Goal: Download file/media

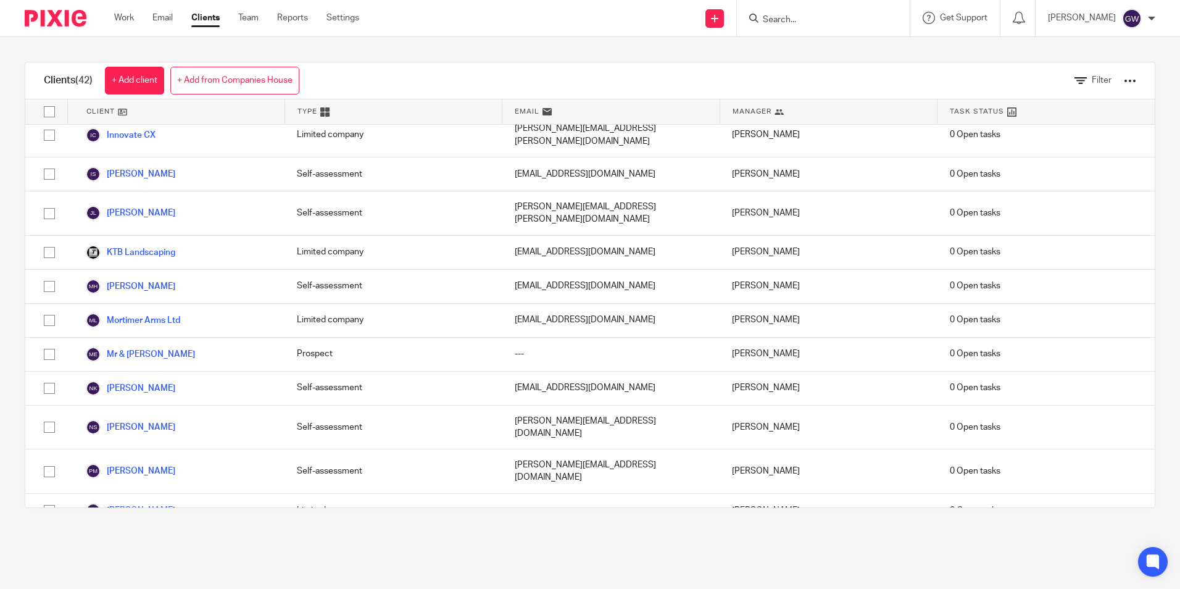
scroll to position [802, 0]
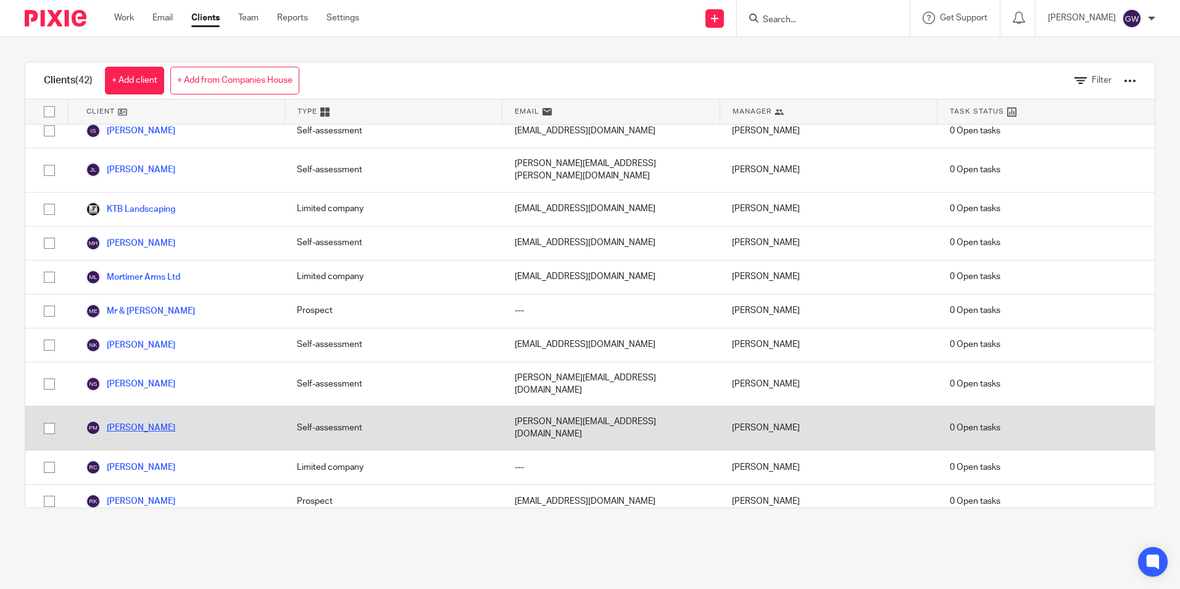
click at [147, 420] on link "[PERSON_NAME]" at bounding box center [130, 427] width 89 height 15
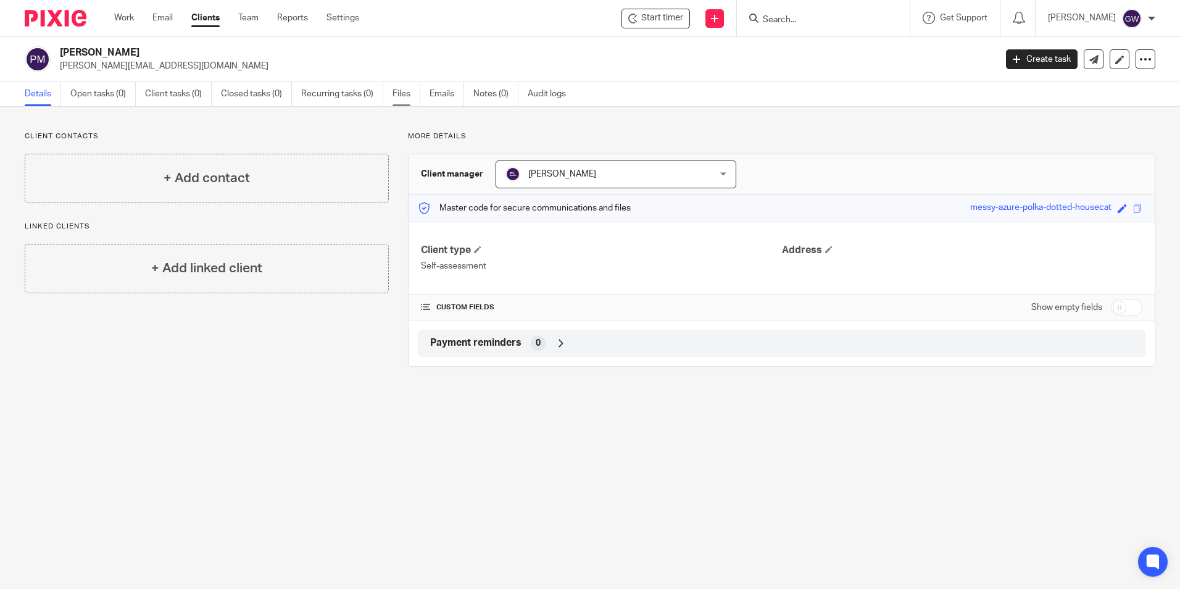
click at [407, 93] on link "Files" at bounding box center [406, 94] width 28 height 24
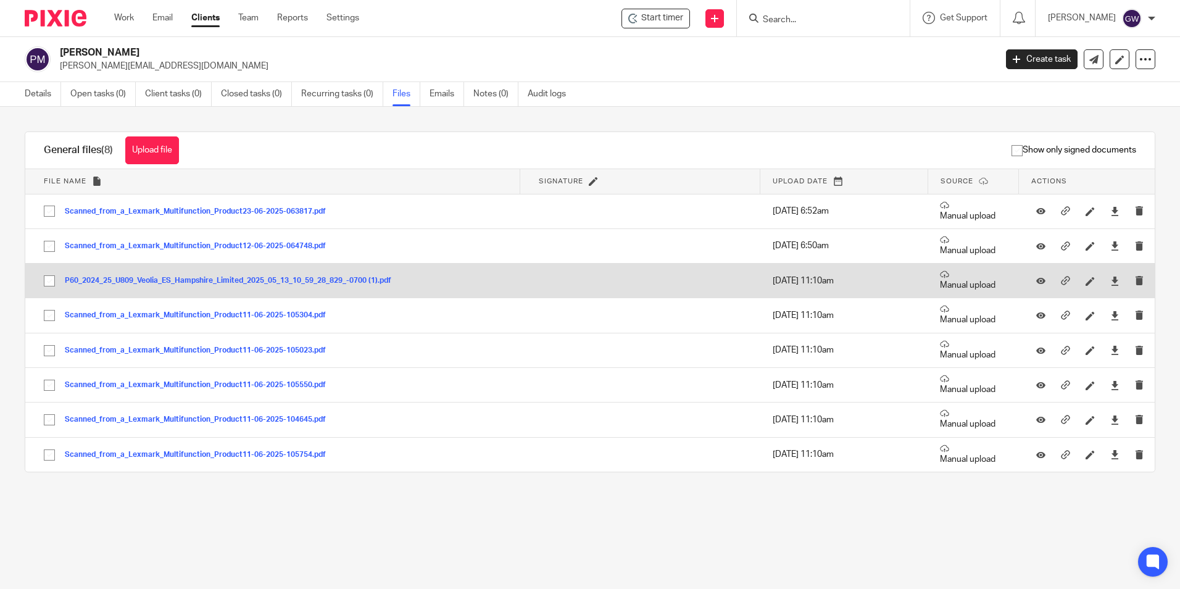
click at [202, 278] on button "P60_2024_25_U809_Veolia_ES_Hampshire_Limited_2025_05_13_10_59_28_829_-0700 (1).…" at bounding box center [233, 280] width 336 height 9
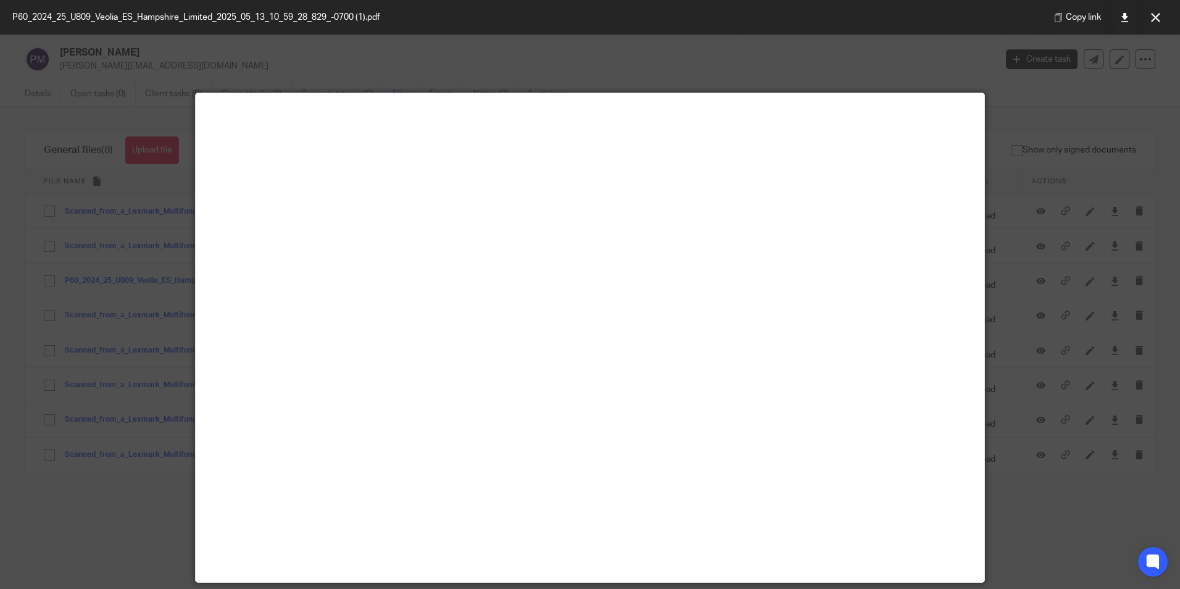
click at [1065, 209] on div at bounding box center [590, 294] width 1180 height 589
click at [1163, 12] on button at bounding box center [1155, 17] width 25 height 25
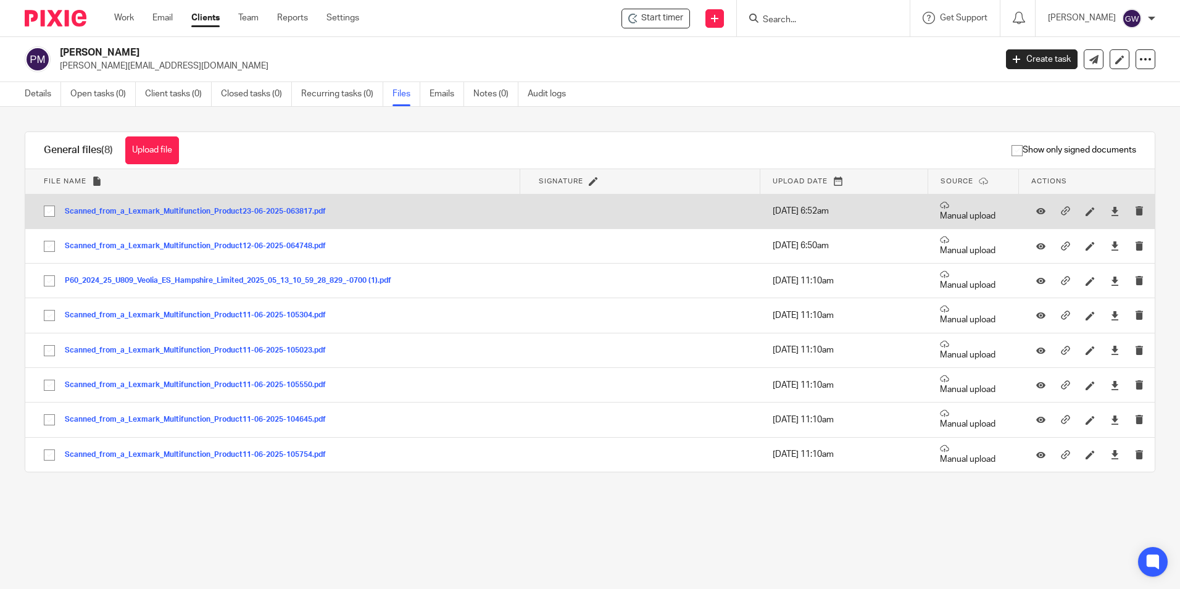
click at [266, 211] on button "Scanned_from_a_Lexmark_Multifunction_Product23-06-2025-063817.pdf" at bounding box center [200, 211] width 270 height 9
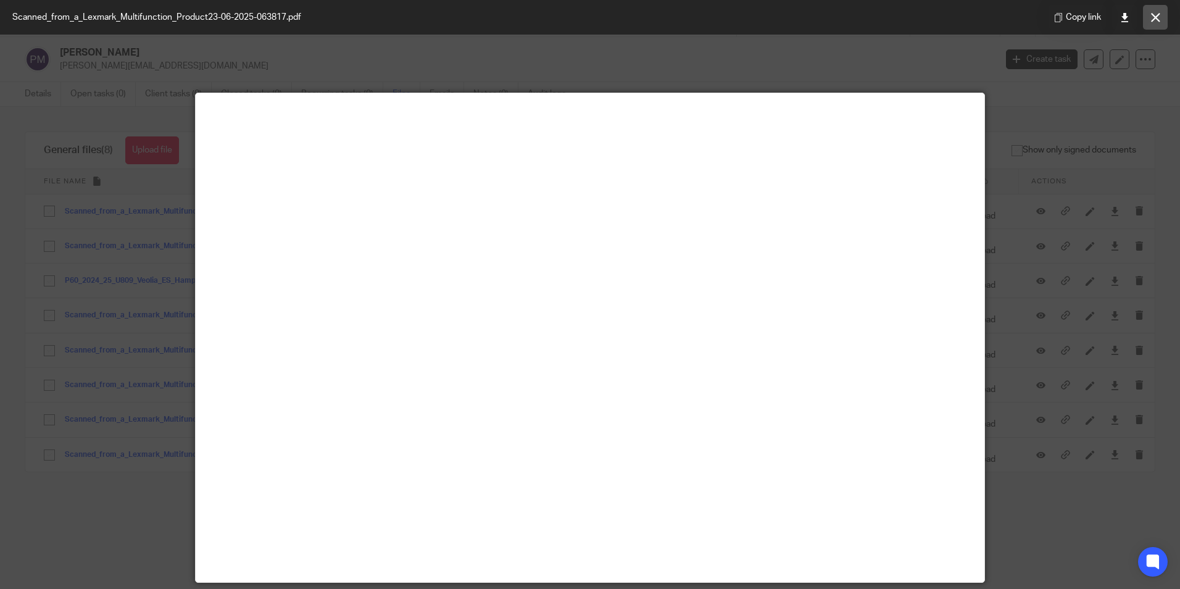
click at [1158, 13] on icon at bounding box center [1155, 17] width 9 height 9
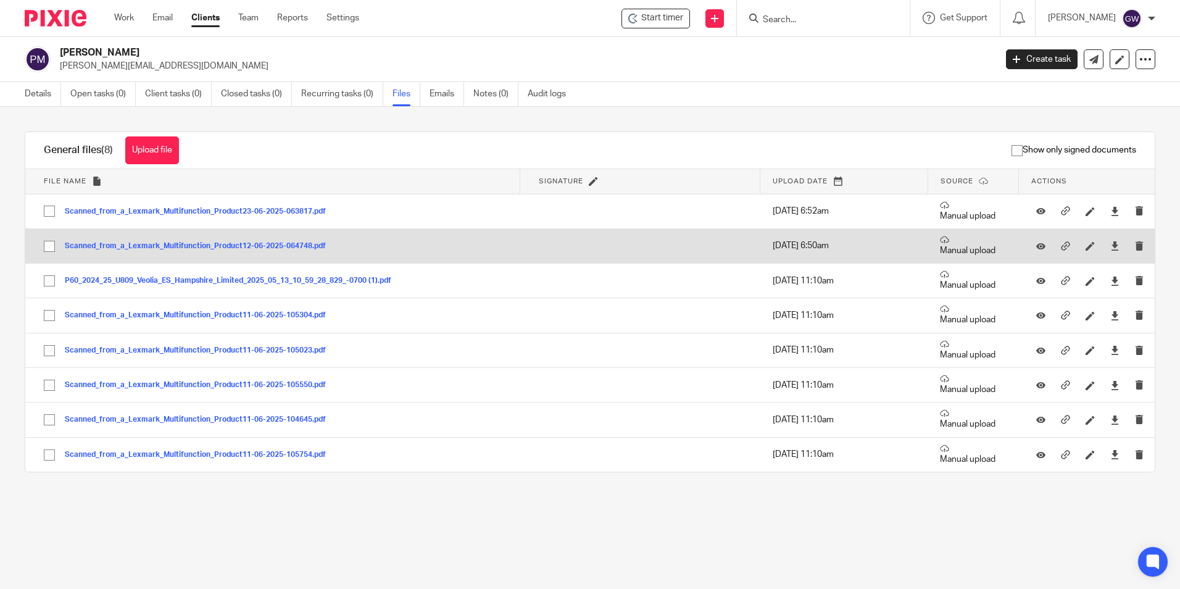
click at [305, 244] on button "Scanned_from_a_Lexmark_Multifunction_Product12-06-2025-064748.pdf" at bounding box center [200, 246] width 270 height 9
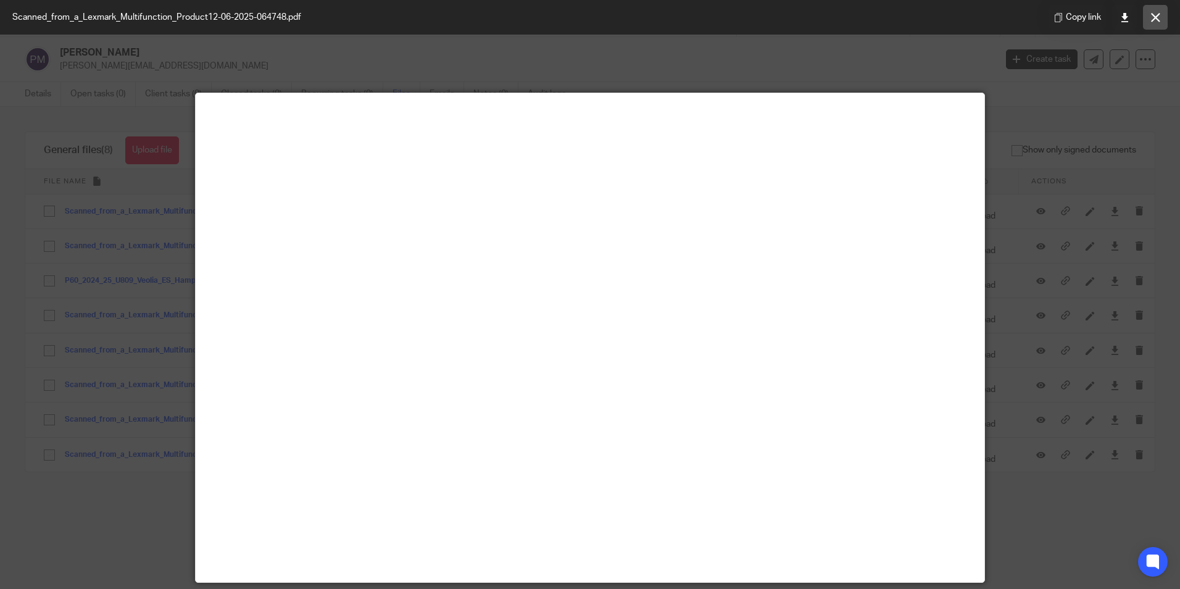
click at [1155, 16] on icon at bounding box center [1155, 17] width 9 height 9
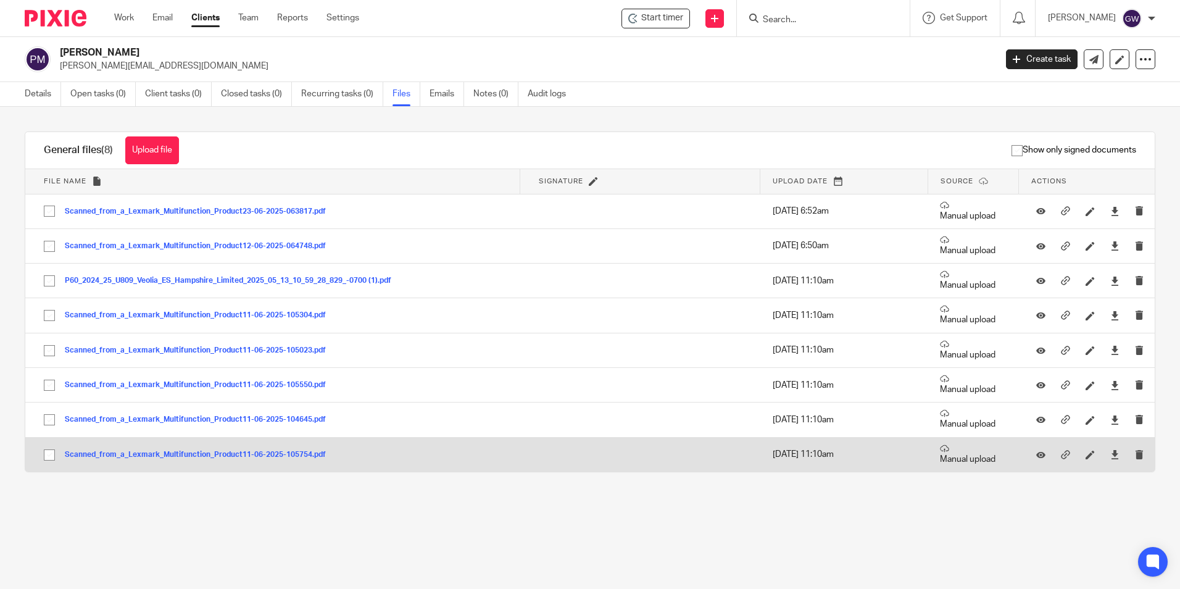
click at [135, 449] on div "Scanned_from_a_Lexmark_Multifunction_Product11-06-2025-105754.pdf" at bounding box center [200, 454] width 270 height 12
click at [137, 450] on button "Scanned_from_a_Lexmark_Multifunction_Product11-06-2025-105754.pdf" at bounding box center [200, 454] width 270 height 9
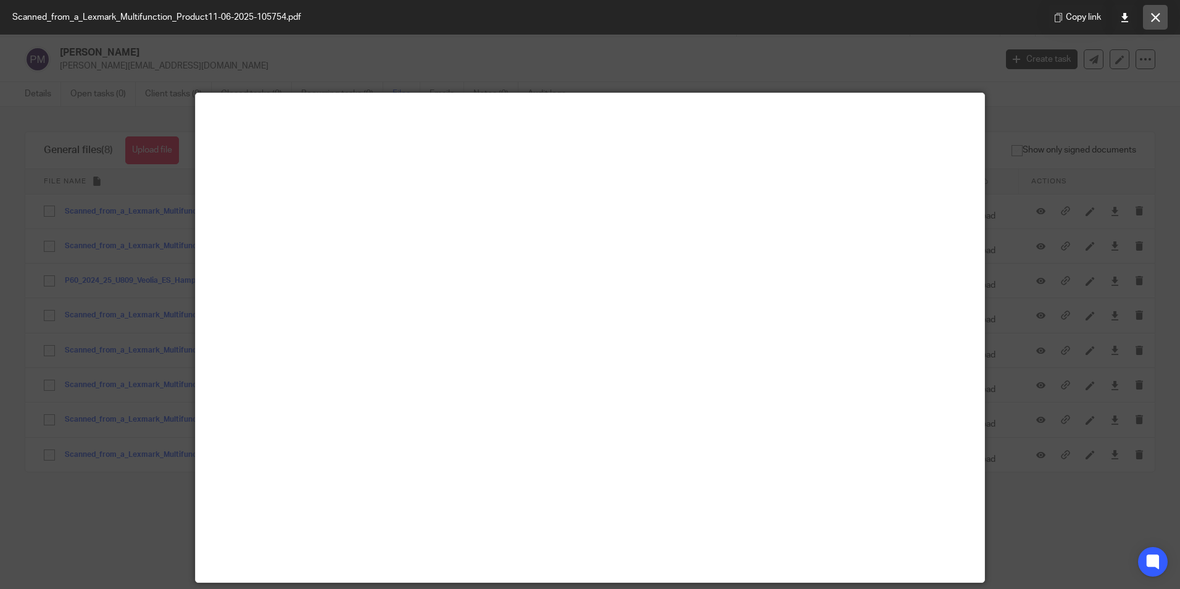
click at [1153, 19] on icon at bounding box center [1155, 17] width 9 height 9
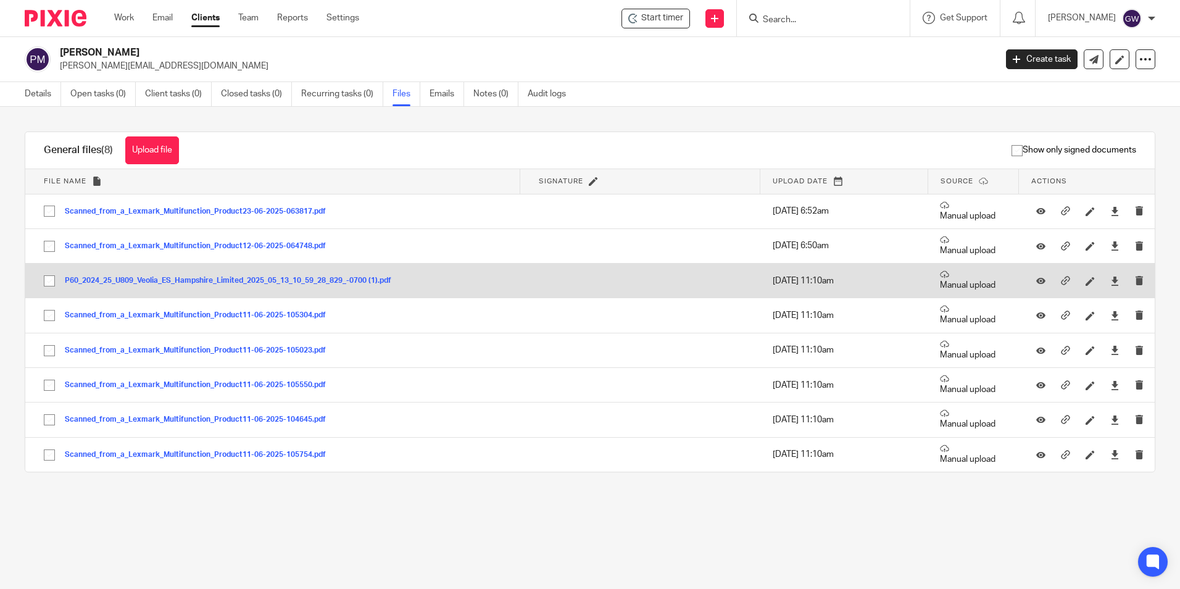
click at [170, 283] on button "P60_2024_25_U809_Veolia_ES_Hampshire_Limited_2025_05_13_10_59_28_829_-0700 (1).…" at bounding box center [233, 280] width 336 height 9
